Goal: Use online tool/utility: Utilize a website feature to perform a specific function

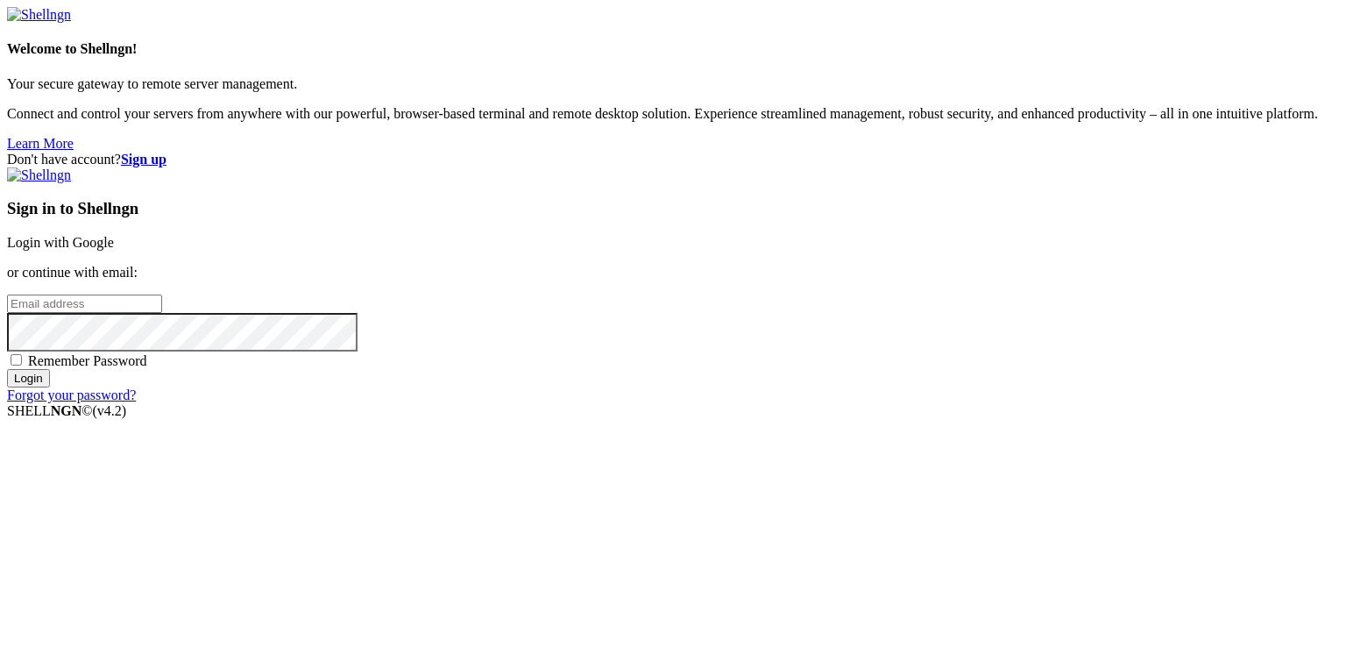
click at [114, 243] on link "Login with Google" at bounding box center [60, 242] width 107 height 15
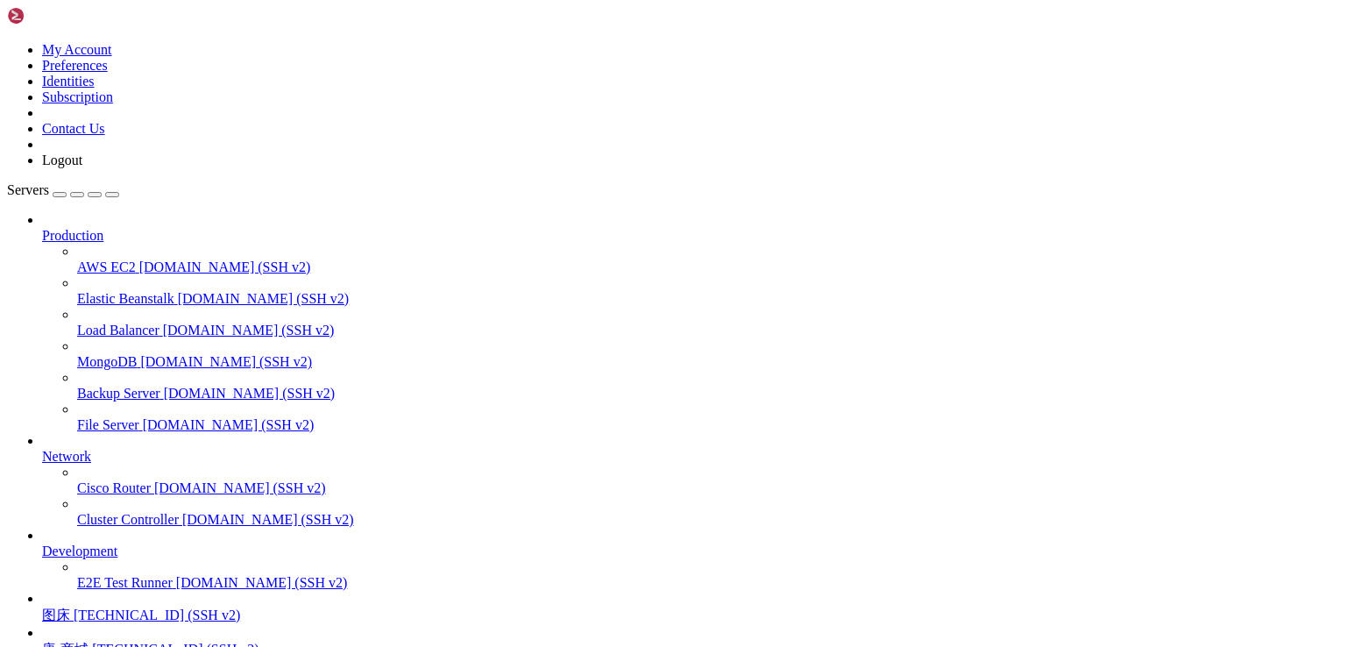
scroll to position [153, 0]
click at [112, 607] on span "[TECHNICAL_ID] (SSH v2)" at bounding box center [157, 614] width 166 height 15
click at [152, 607] on span "[TECHNICAL_ID] (SSH v2)" at bounding box center [157, 614] width 166 height 15
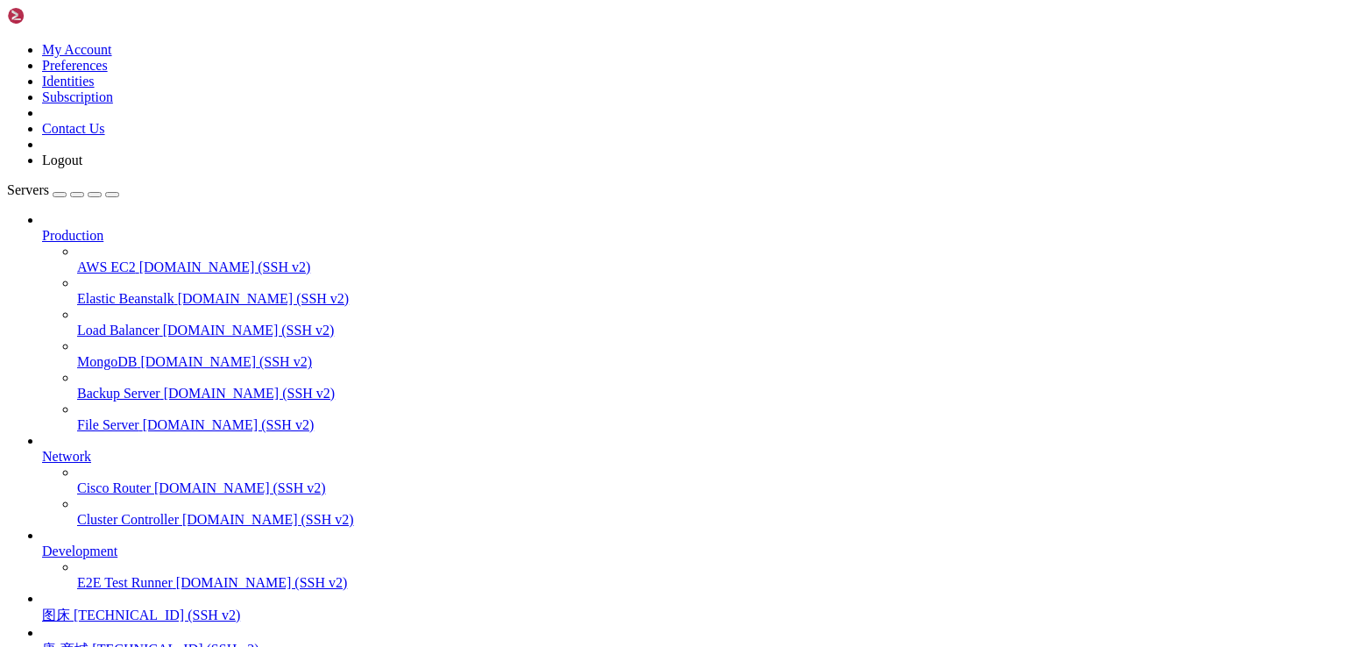
drag, startPoint x: 146, startPoint y: 1484, endPoint x: 412, endPoint y: 1484, distance: 265.5
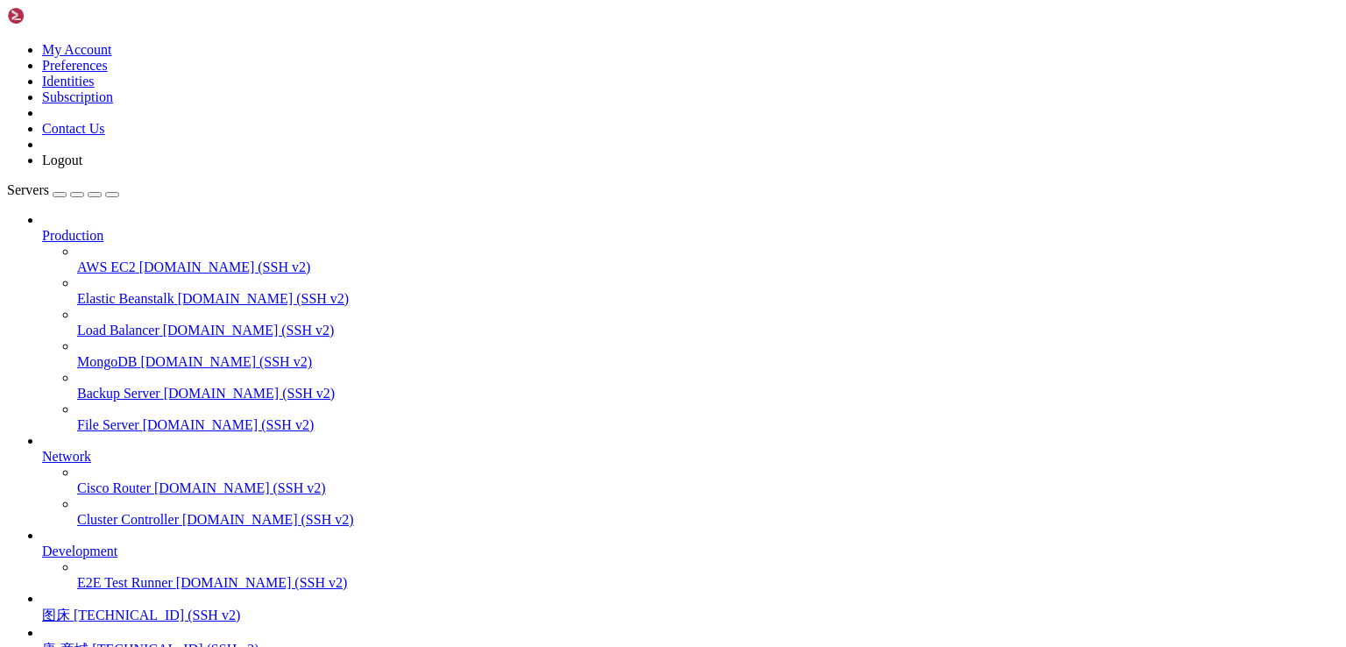
scroll to position [119, 0]
